Goal: Check status: Check status

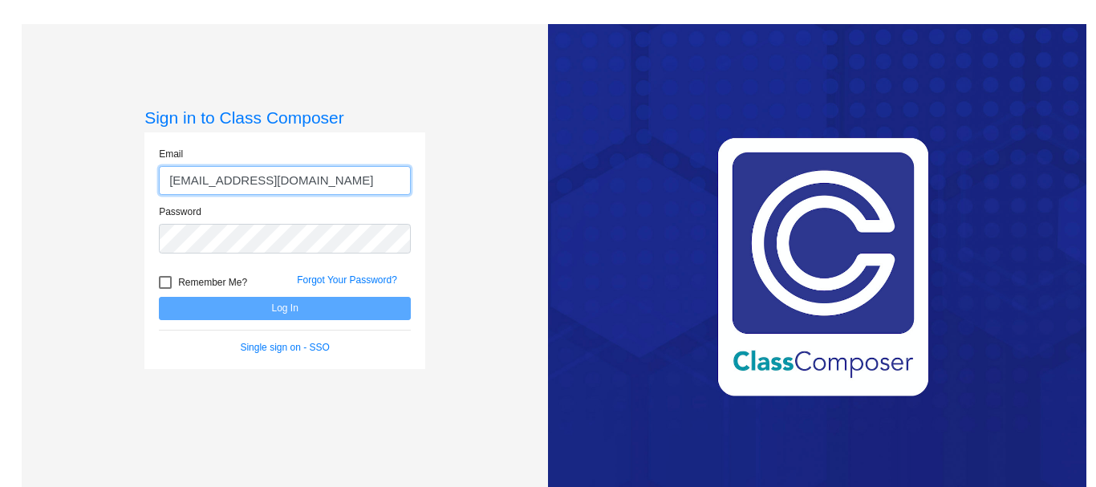
type input "[EMAIL_ADDRESS][DOMAIN_NAME]"
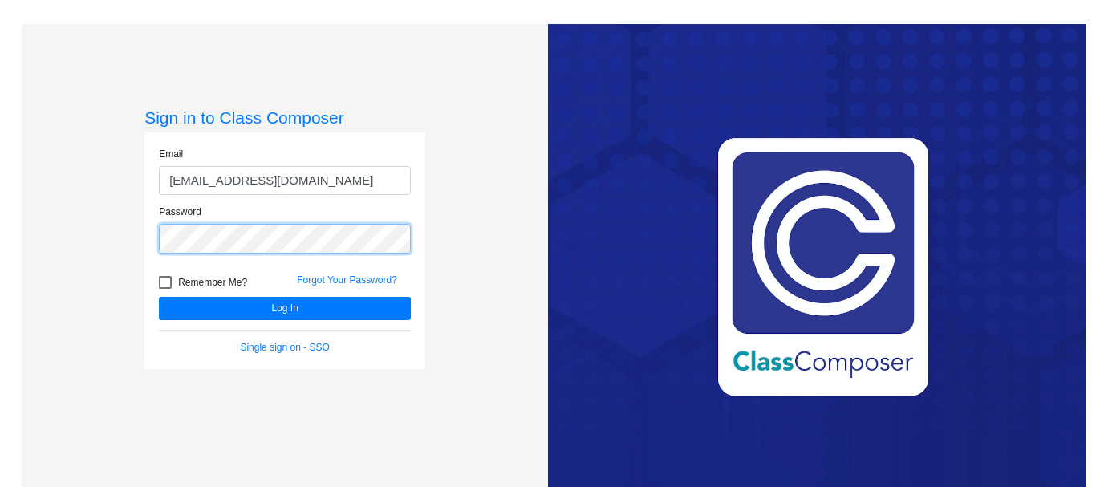
click at [159, 297] on button "Log In" at bounding box center [285, 308] width 252 height 23
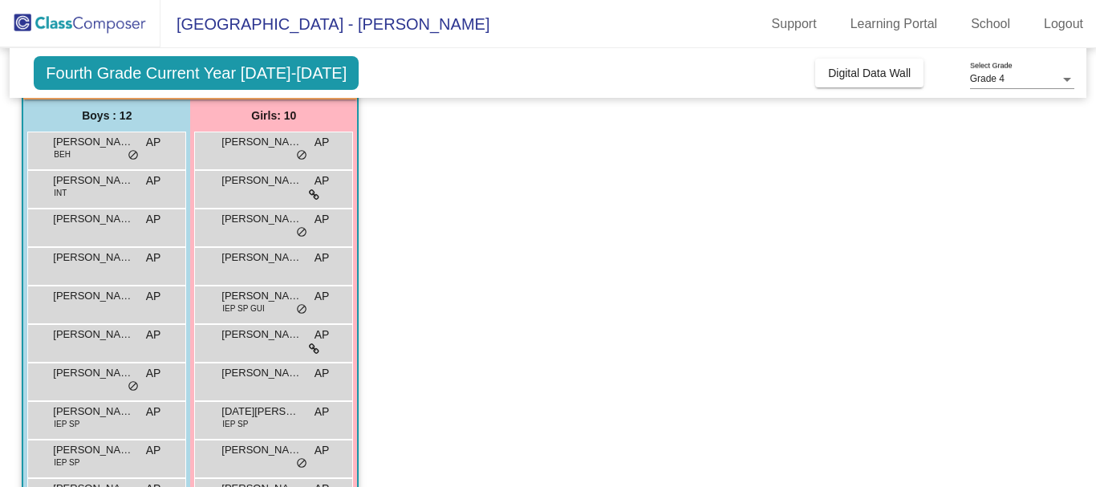
scroll to position [732, 0]
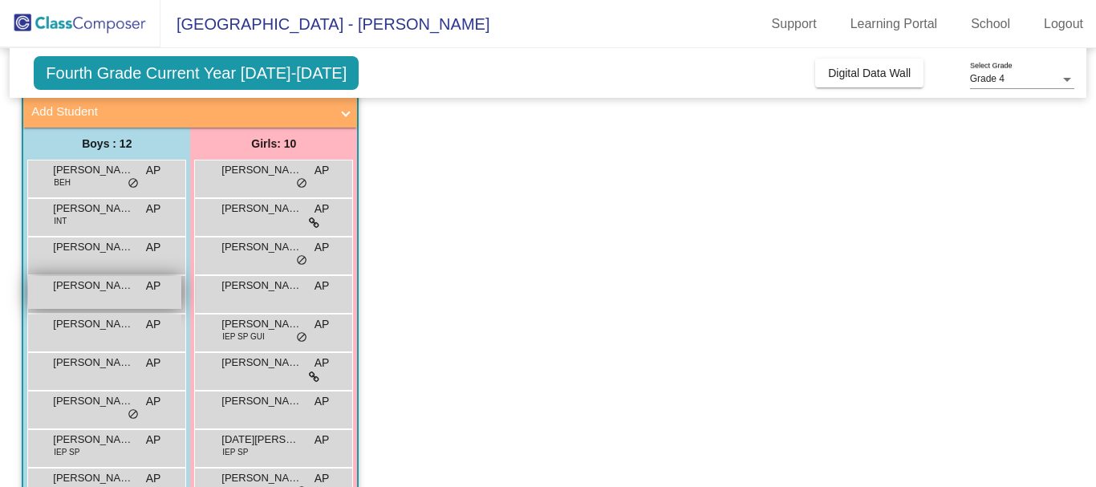
click at [100, 289] on span "[PERSON_NAME]" at bounding box center [93, 286] width 80 height 16
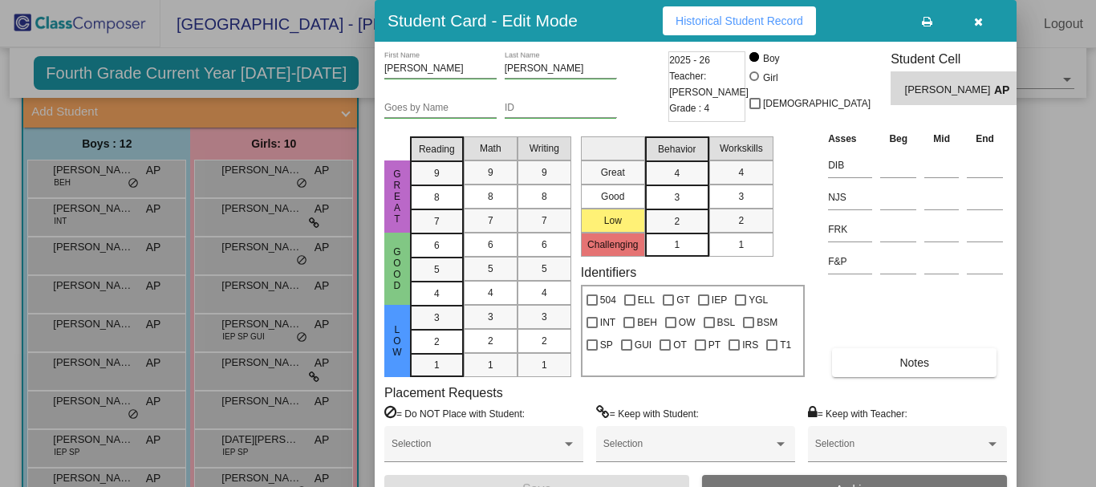
click at [752, 22] on span "Historical Student Record" at bounding box center [739, 20] width 128 height 13
click at [735, 23] on span "Historical Student Record" at bounding box center [739, 20] width 128 height 13
click at [975, 22] on icon "button" at bounding box center [978, 21] width 9 height 11
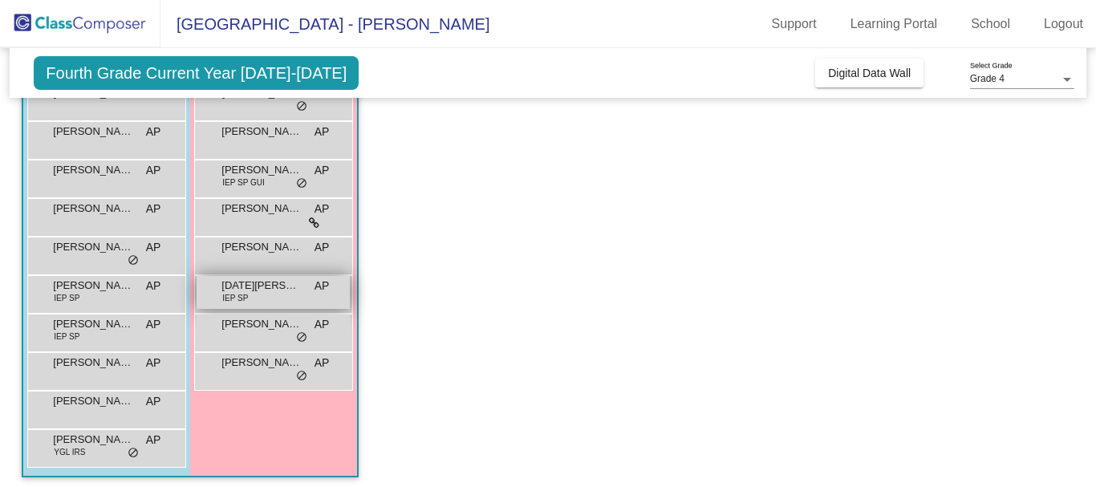
scroll to position [893, 0]
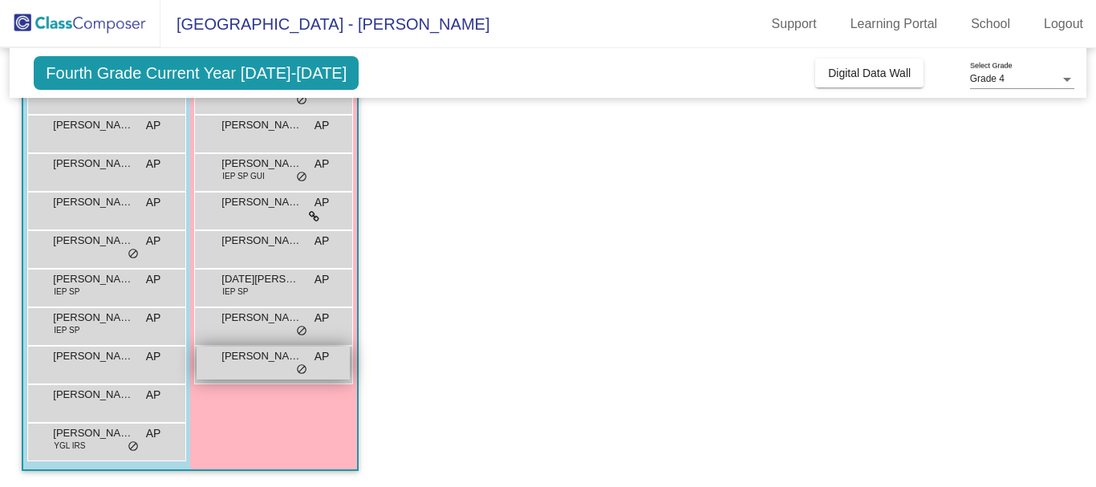
click at [243, 359] on span "[PERSON_NAME] [PERSON_NAME]" at bounding box center [261, 356] width 80 height 16
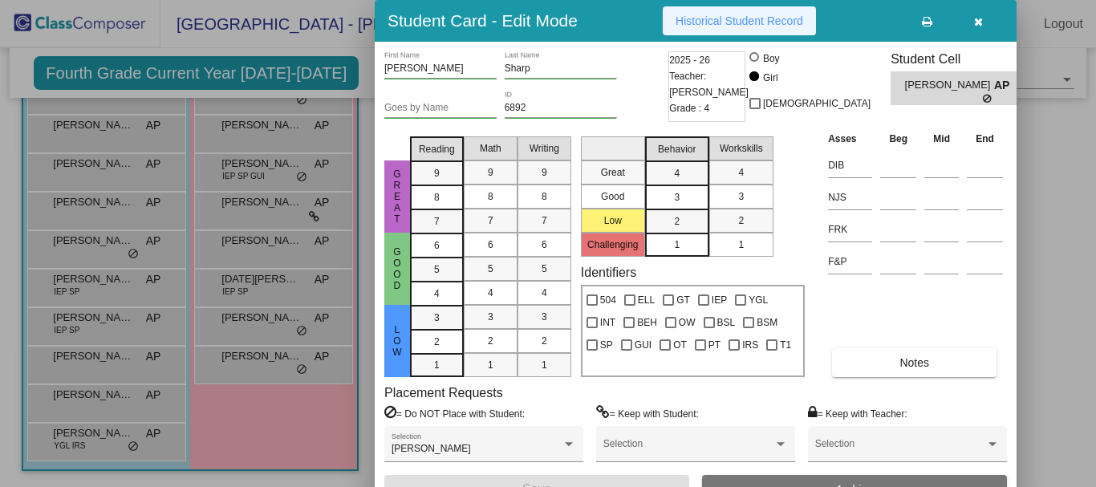
click at [777, 19] on span "Historical Student Record" at bounding box center [739, 20] width 128 height 13
click at [977, 21] on icon "button" at bounding box center [978, 21] width 9 height 11
